Goal: Information Seeking & Learning: Learn about a topic

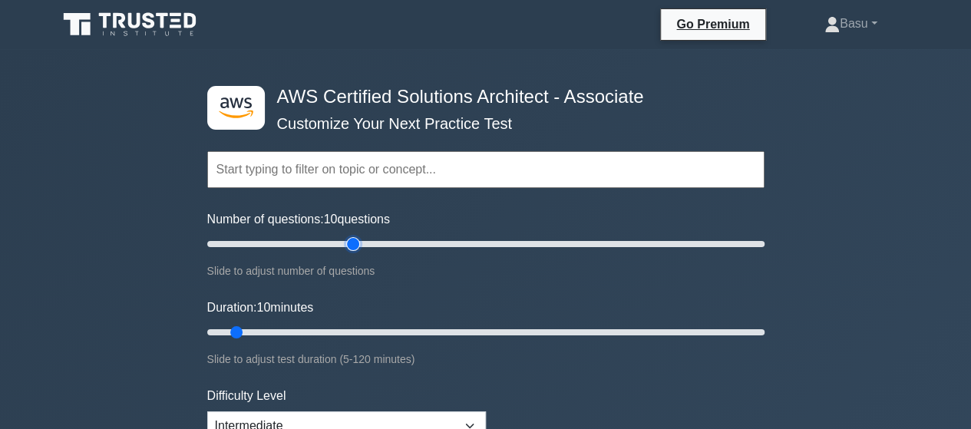
click at [359, 240] on input "Number of questions: 10 questions" at bounding box center [485, 244] width 557 height 18
click at [368, 240] on input "Number of questions: 60 questions" at bounding box center [485, 244] width 557 height 18
click at [373, 241] on input "Number of questions: 60 questions" at bounding box center [485, 244] width 557 height 18
click at [377, 243] on input "Number of questions: 65 questions" at bounding box center [485, 244] width 557 height 18
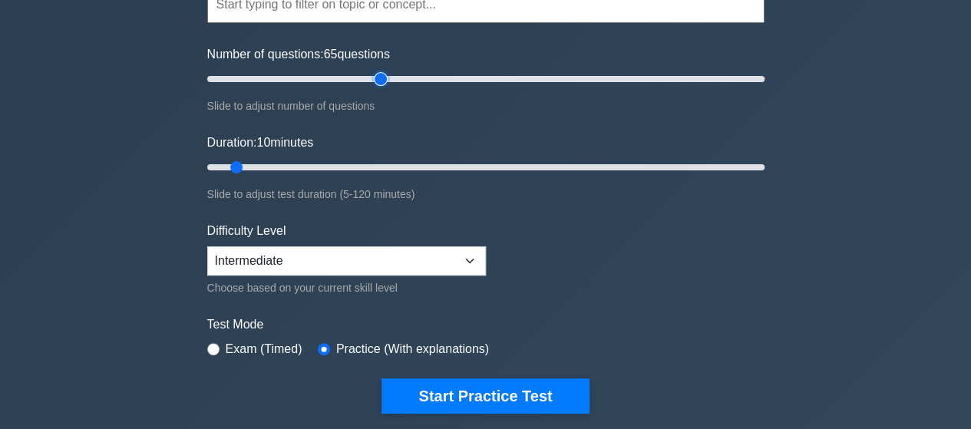
scroll to position [77, 0]
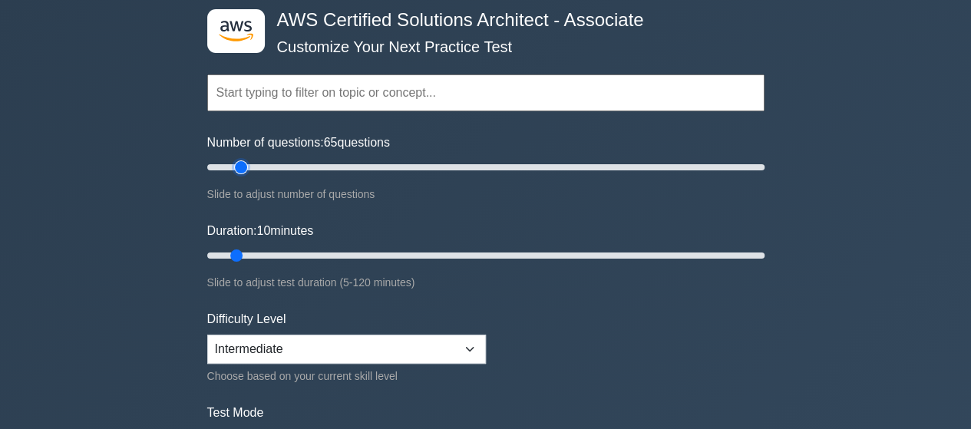
click at [236, 166] on input "Number of questions: 65 questions" at bounding box center [485, 167] width 557 height 18
type input "10"
click at [232, 166] on input "Number of questions: 10 questions" at bounding box center [485, 167] width 557 height 18
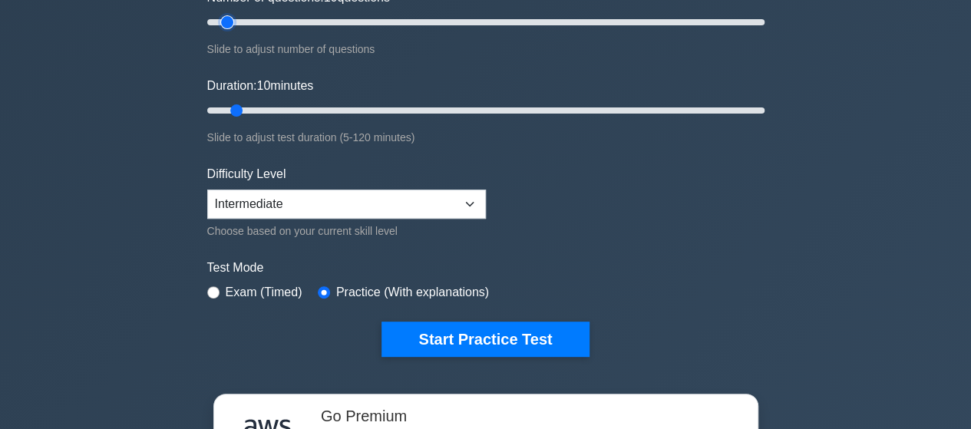
scroll to position [230, 0]
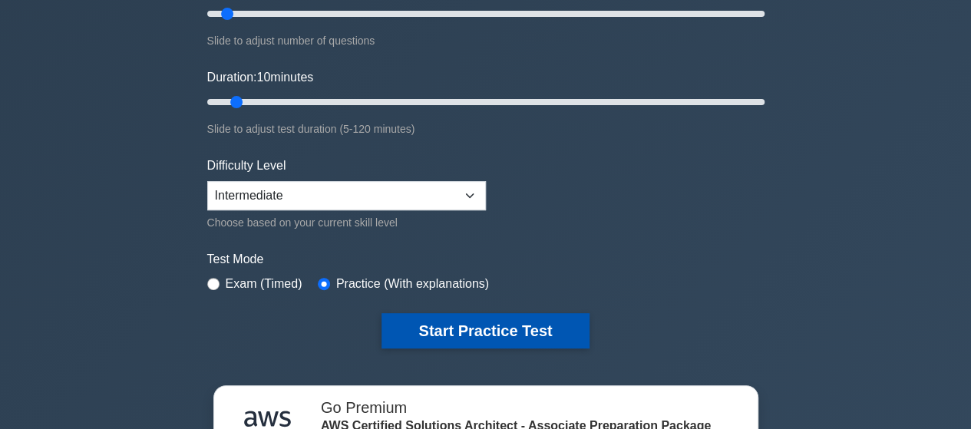
click at [488, 325] on button "Start Practice Test" at bounding box center [484, 330] width 207 height 35
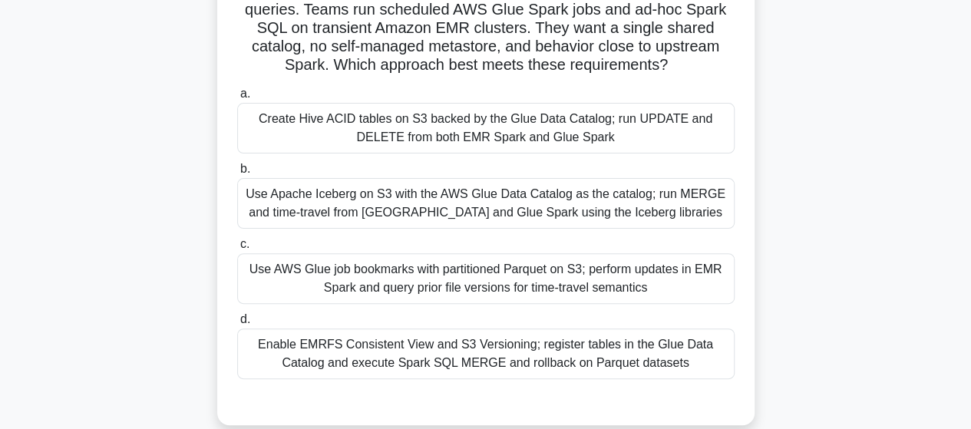
scroll to position [154, 0]
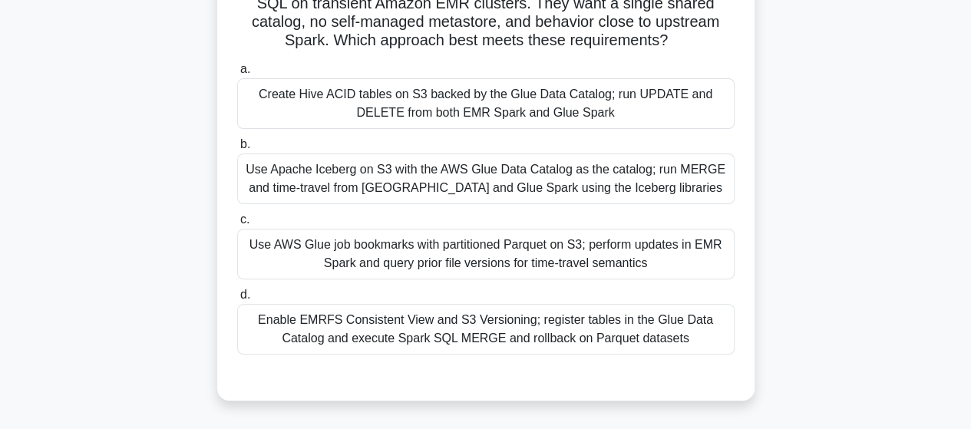
click at [628, 173] on div "Use Apache Iceberg on S3 with the AWS Glue Data Catalog as the catalog; run MER…" at bounding box center [485, 179] width 497 height 51
click at [237, 150] on input "b. Use Apache Iceberg on S3 with the AWS Glue Data Catalog as the catalog; run …" at bounding box center [237, 145] width 0 height 10
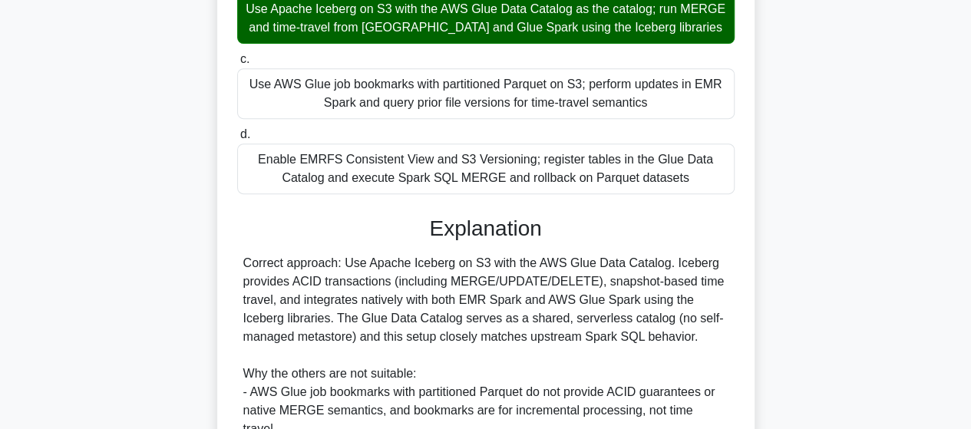
scroll to position [537, 0]
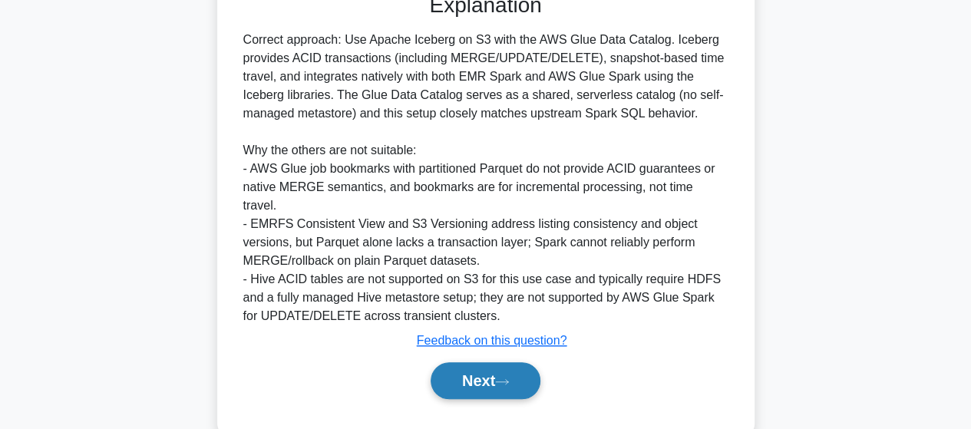
click at [485, 362] on button "Next" at bounding box center [486, 380] width 110 height 37
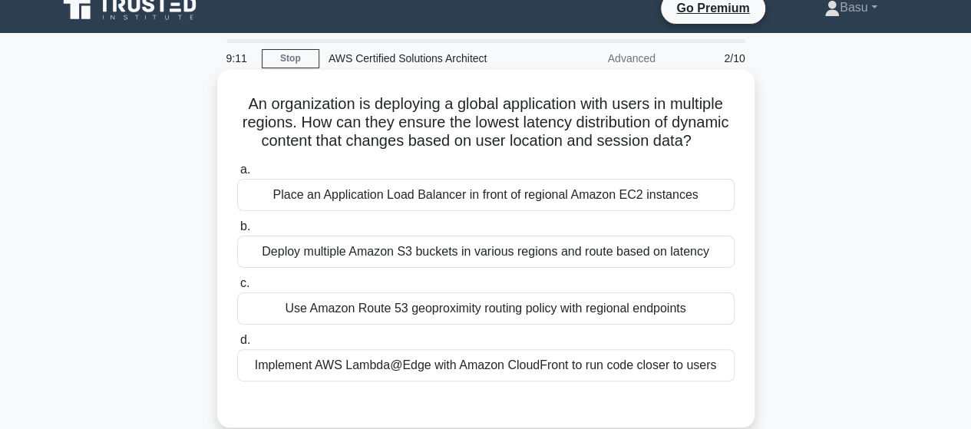
scroll to position [93, 0]
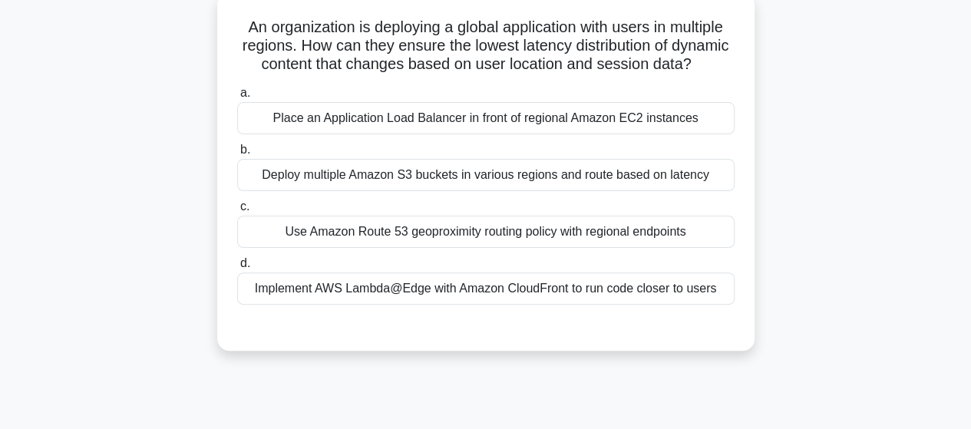
click at [515, 156] on div "a. Place an Application Load Balancer in front of regional Amazon EC2 instances…" at bounding box center [486, 194] width 516 height 227
click at [513, 134] on div "Place an Application Load Balancer in front of regional Amazon EC2 instances" at bounding box center [485, 118] width 497 height 32
click at [237, 98] on input "a. Place an Application Load Balancer in front of regional Amazon EC2 instances" at bounding box center [237, 93] width 0 height 10
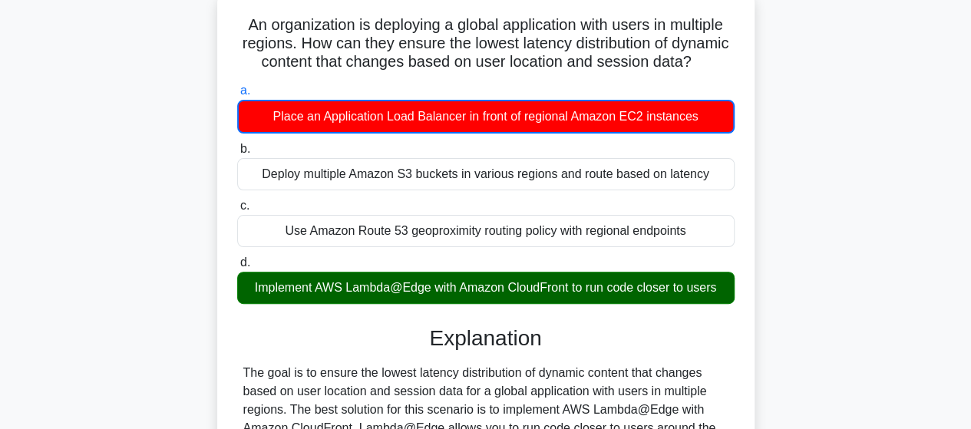
scroll to position [0, 0]
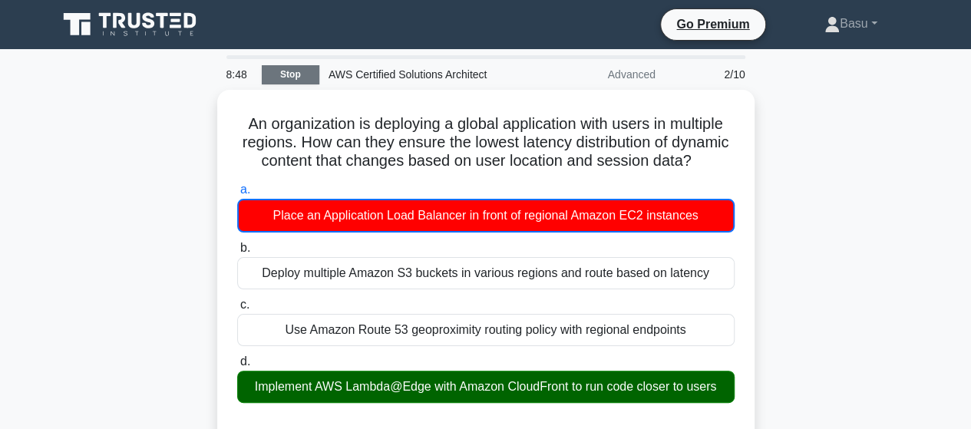
click at [273, 80] on link "Stop" at bounding box center [291, 74] width 58 height 19
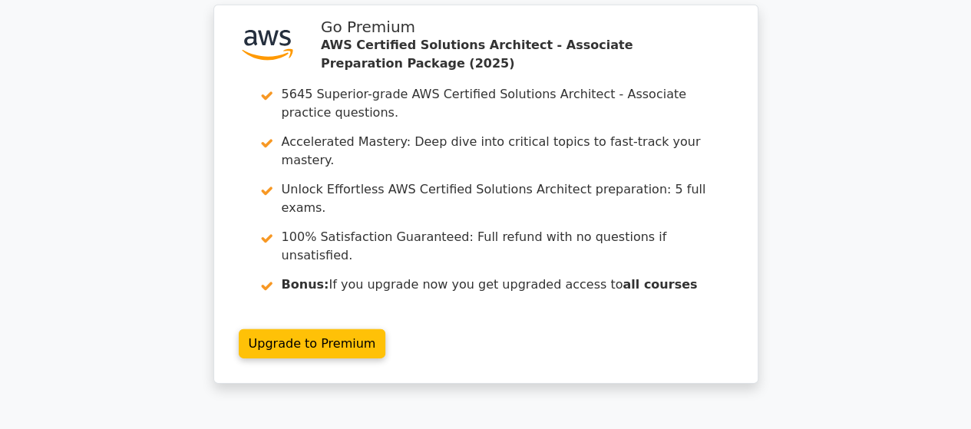
scroll to position [2263, 0]
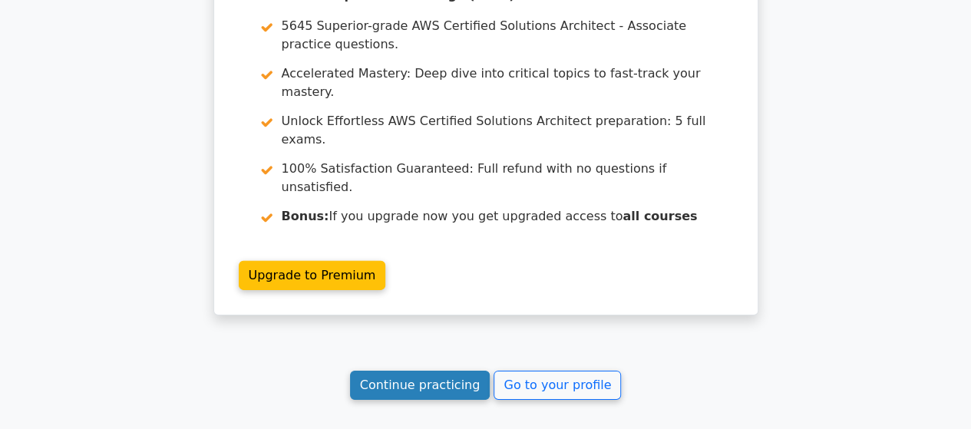
click at [425, 371] on link "Continue practicing" at bounding box center [420, 385] width 140 height 29
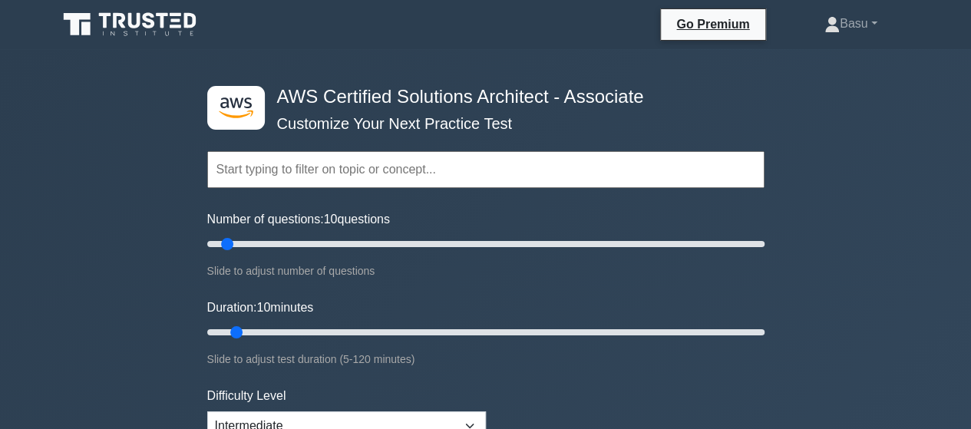
drag, startPoint x: 0, startPoint y: 0, endPoint x: 625, endPoint y: 28, distance: 625.4
